Goal: Find specific page/section

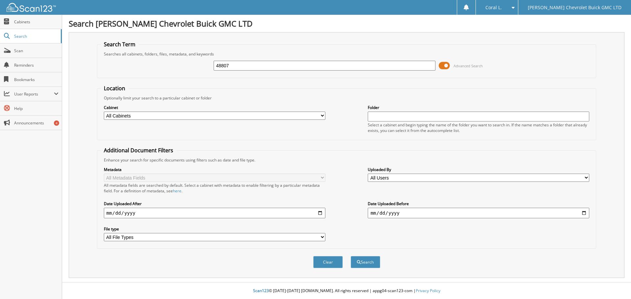
type input "48807"
click at [351, 256] on button "Search" at bounding box center [366, 262] width 30 height 12
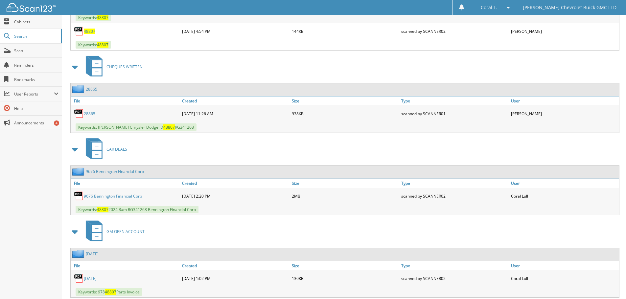
scroll to position [526, 0]
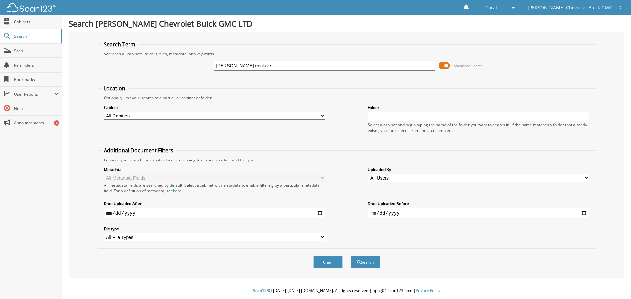
type input "[PERSON_NAME] enclave"
click at [351, 256] on button "Search" at bounding box center [366, 262] width 30 height 12
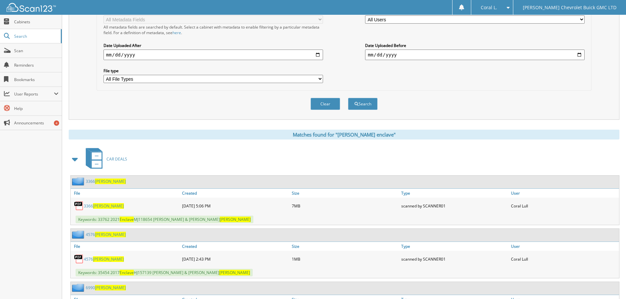
scroll to position [230, 0]
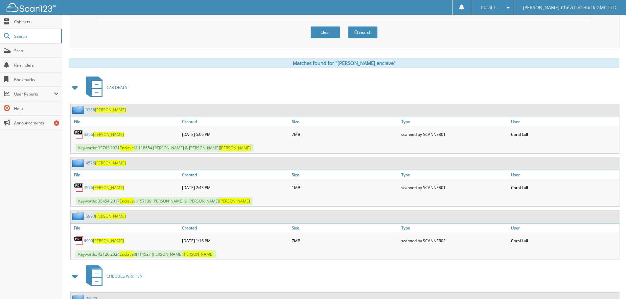
click at [94, 240] on link "6990 Wolbeck" at bounding box center [104, 241] width 40 height 6
